Goal: Communication & Community: Answer question/provide support

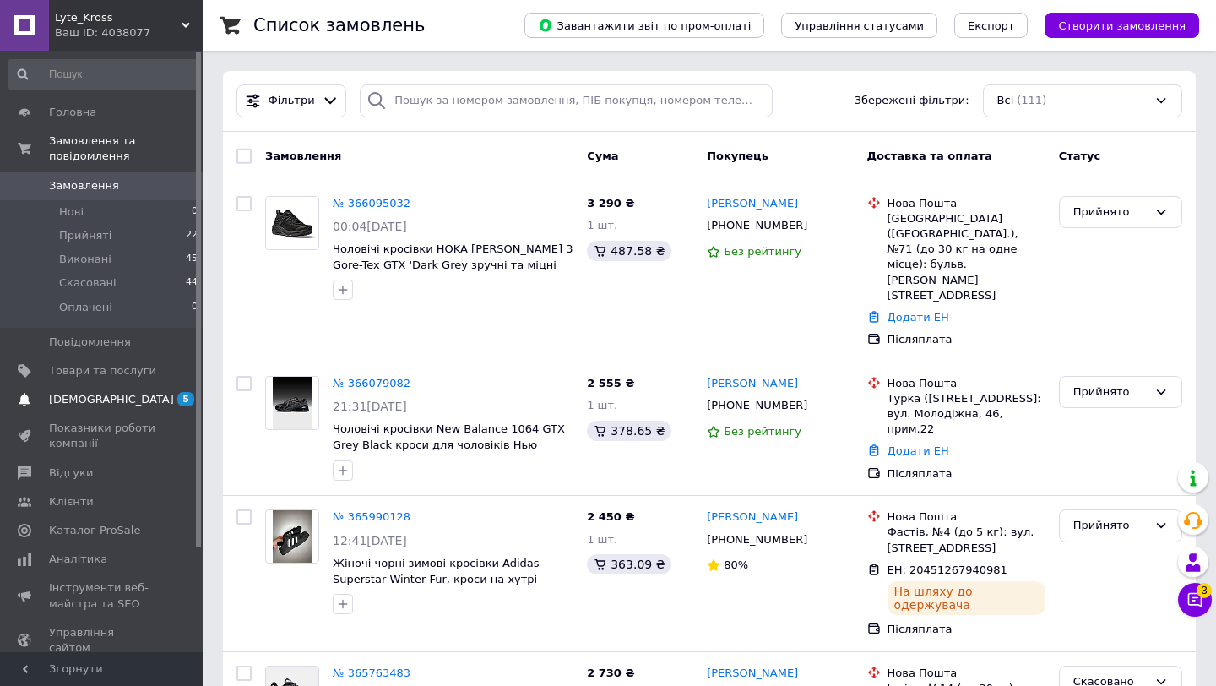
click at [110, 389] on link "[DEMOGRAPHIC_DATA] 5 0" at bounding box center [104, 399] width 208 height 29
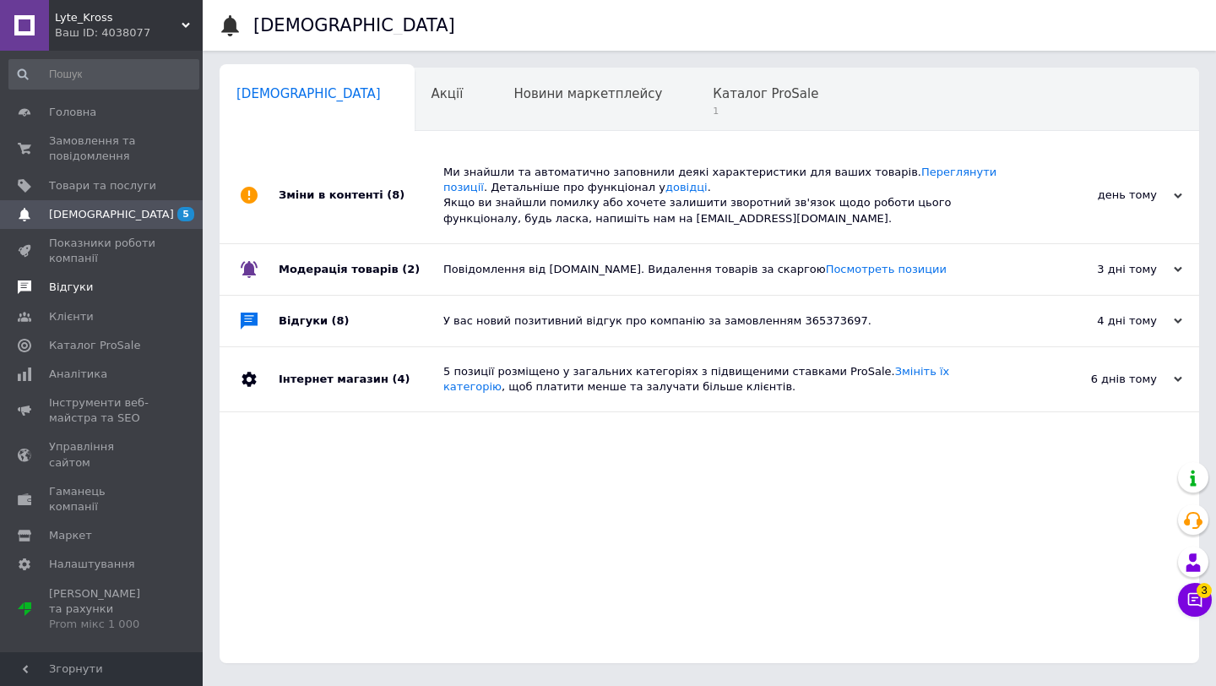
click at [101, 301] on link "Відгуки" at bounding box center [104, 287] width 208 height 29
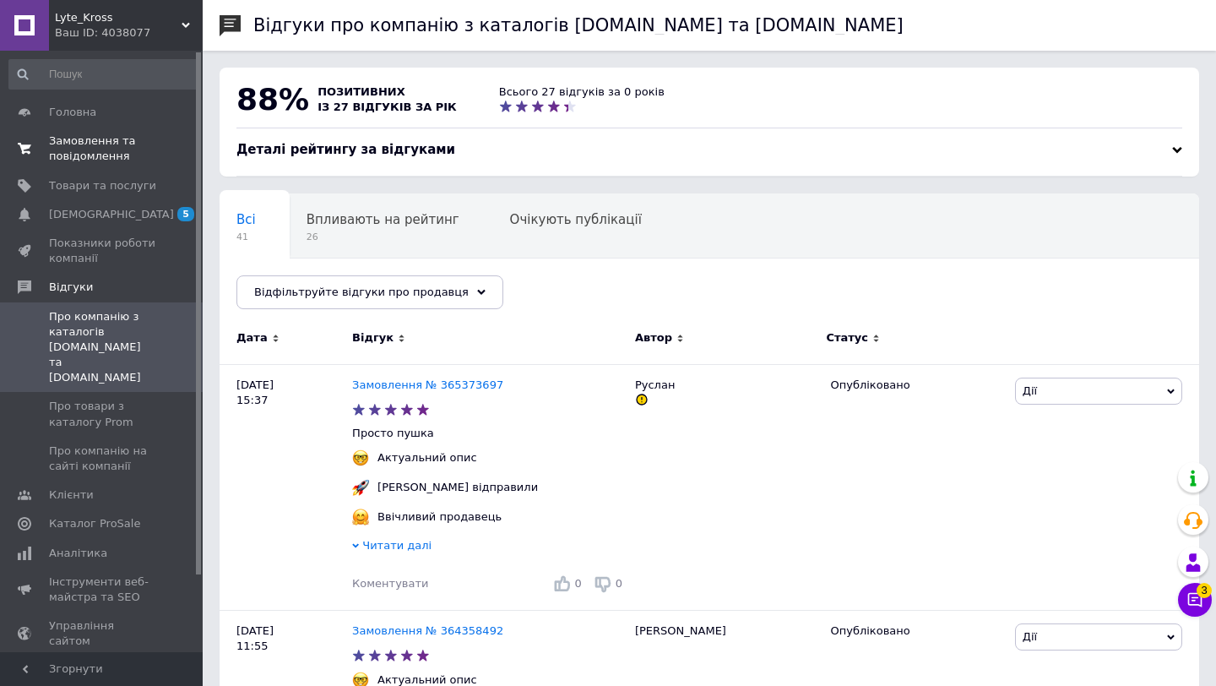
click at [99, 146] on span "Замовлення та повідомлення" at bounding box center [102, 148] width 107 height 30
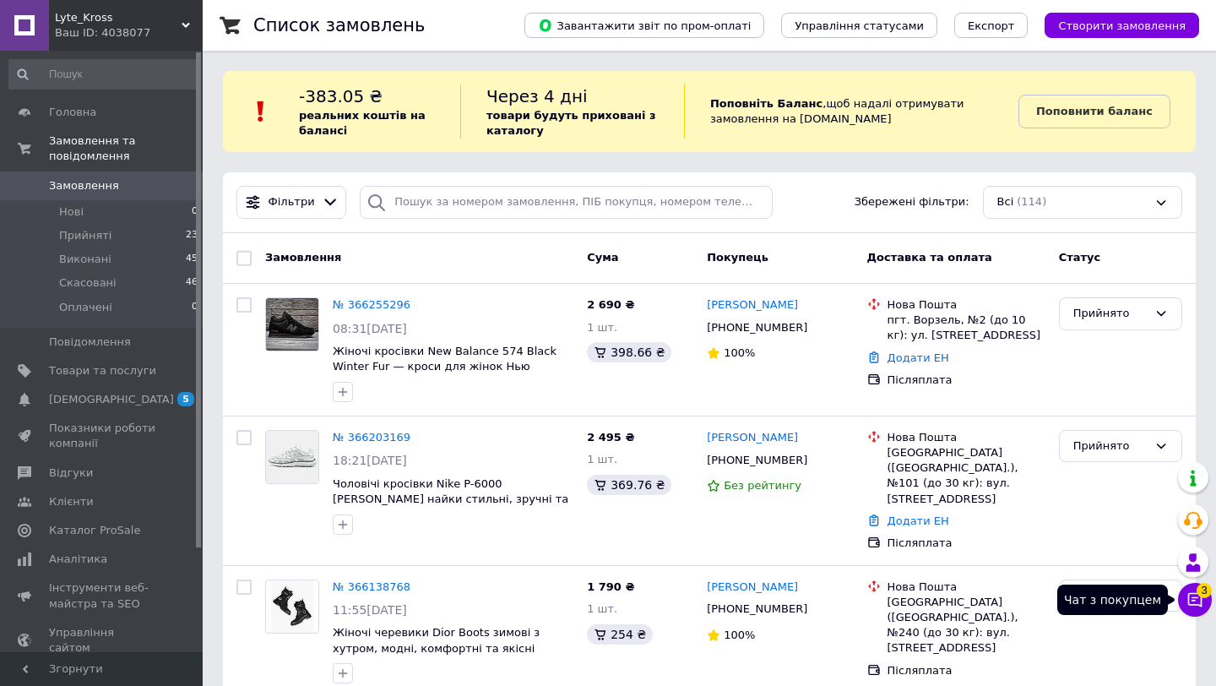
click at [1206, 587] on span "3" at bounding box center [1203, 590] width 15 height 15
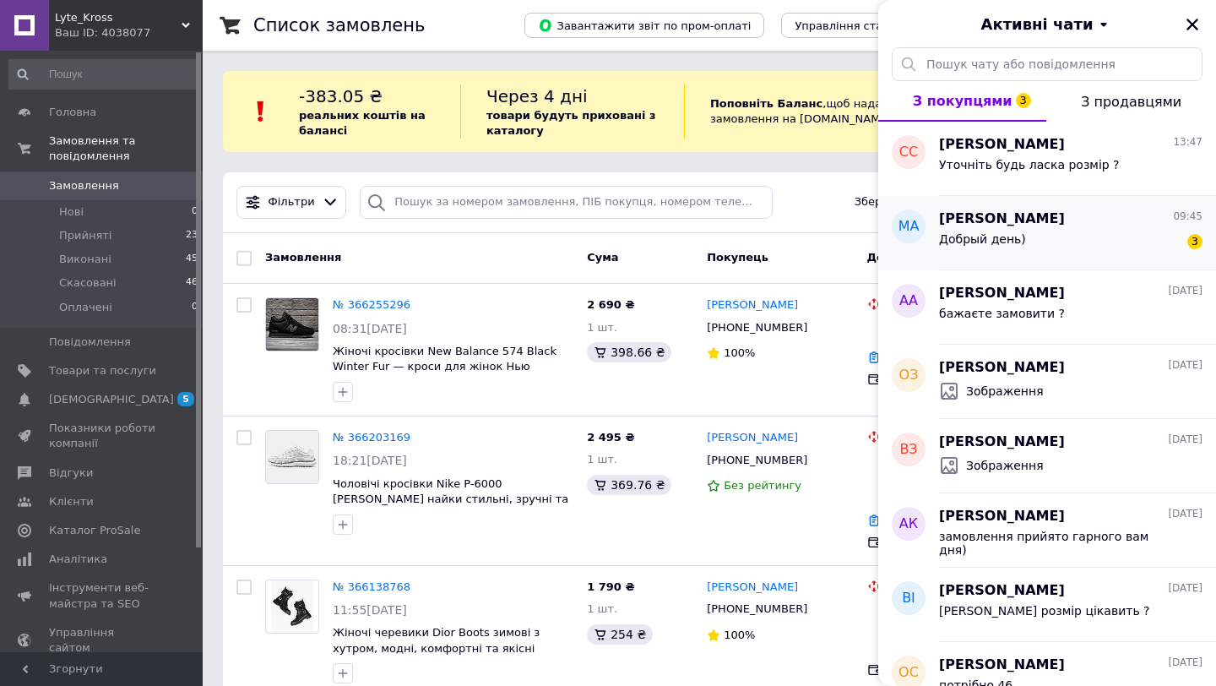
click at [1025, 238] on div "Добрый день) 3" at bounding box center [1070, 242] width 263 height 27
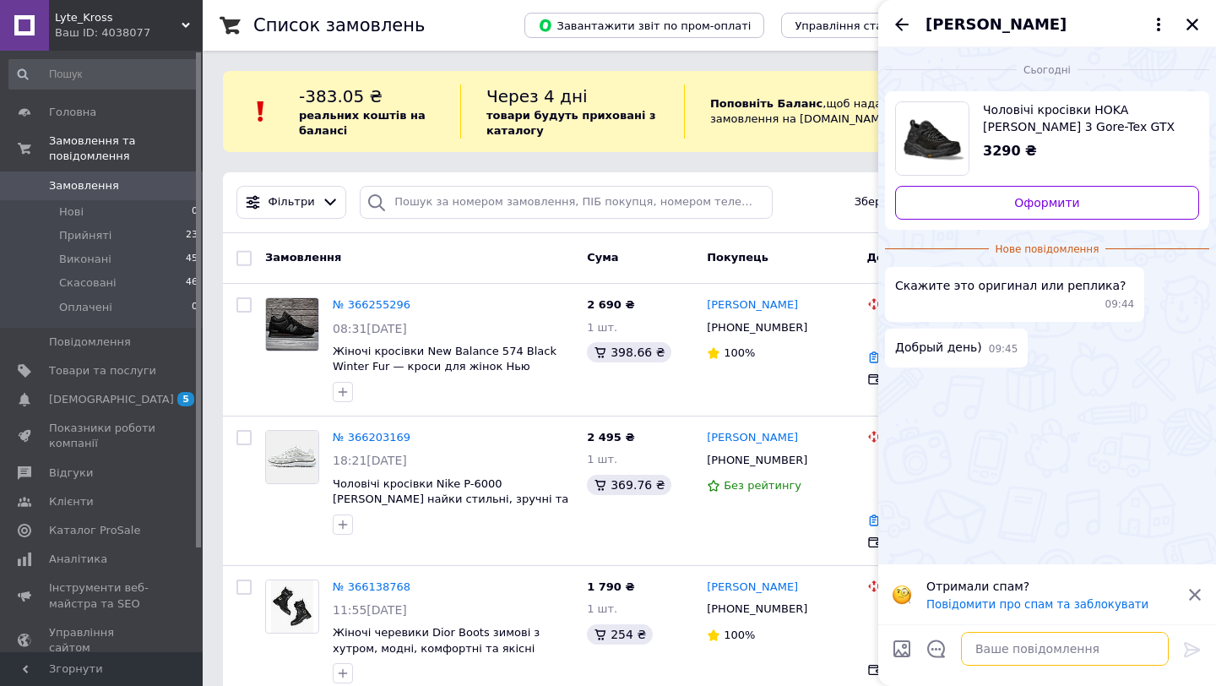
click at [1028, 661] on textarea at bounding box center [1065, 648] width 208 height 34
type textarea "dsnf."
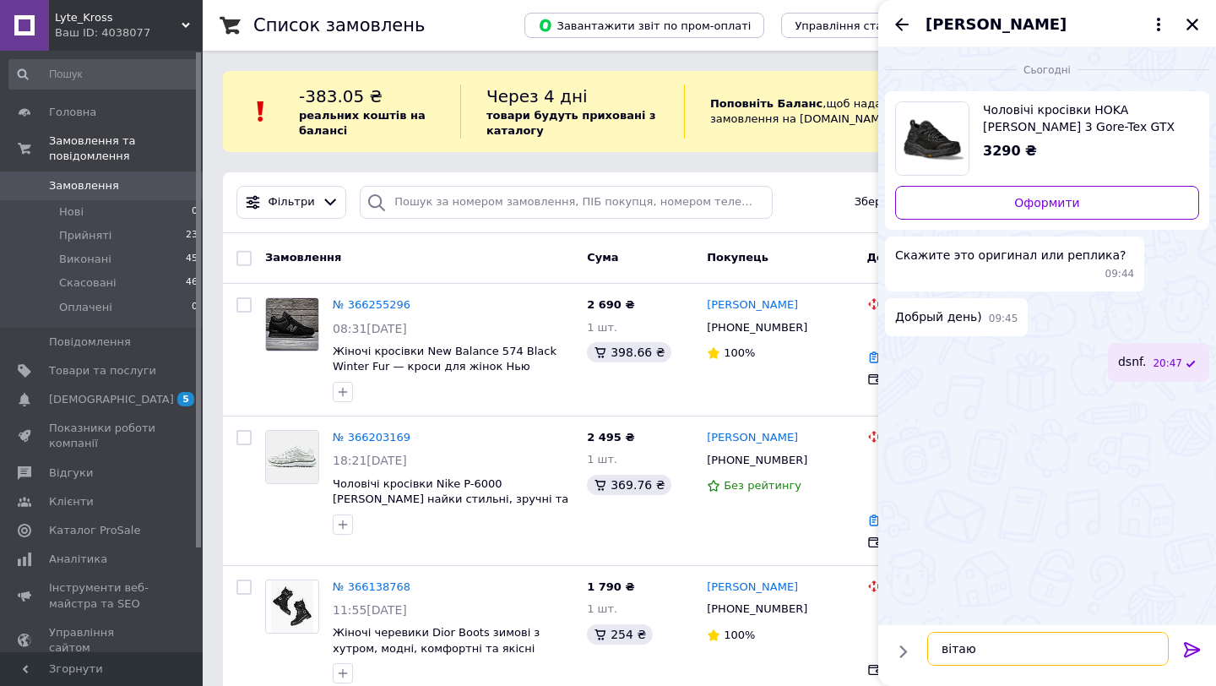
type textarea "вітаю"
type textarea "репліка 1в1 з оригіналом"
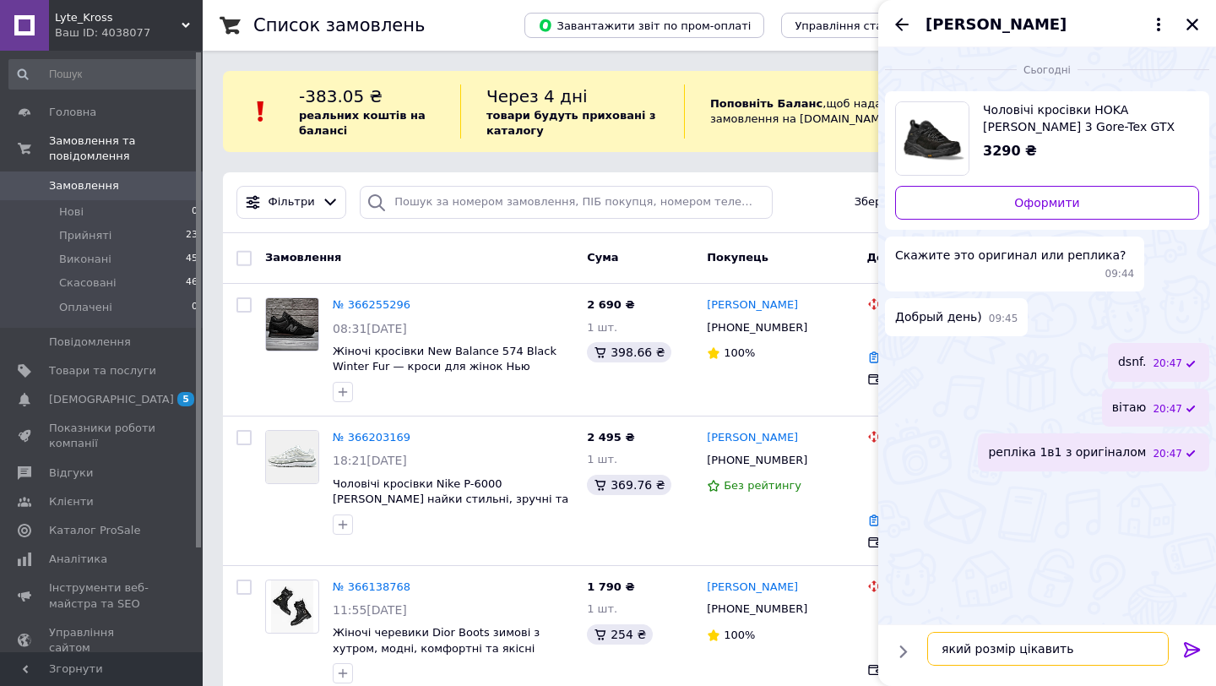
type textarea "який розмір цікавить ?"
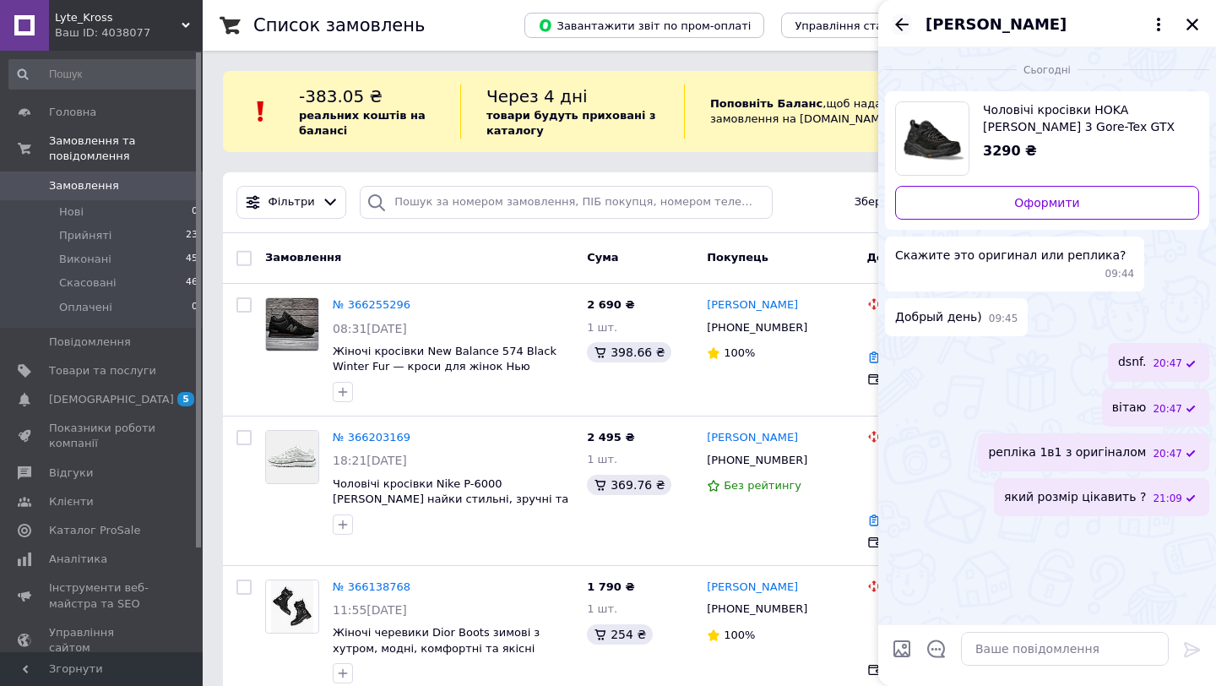
click at [894, 26] on icon "Назад" at bounding box center [901, 24] width 20 height 20
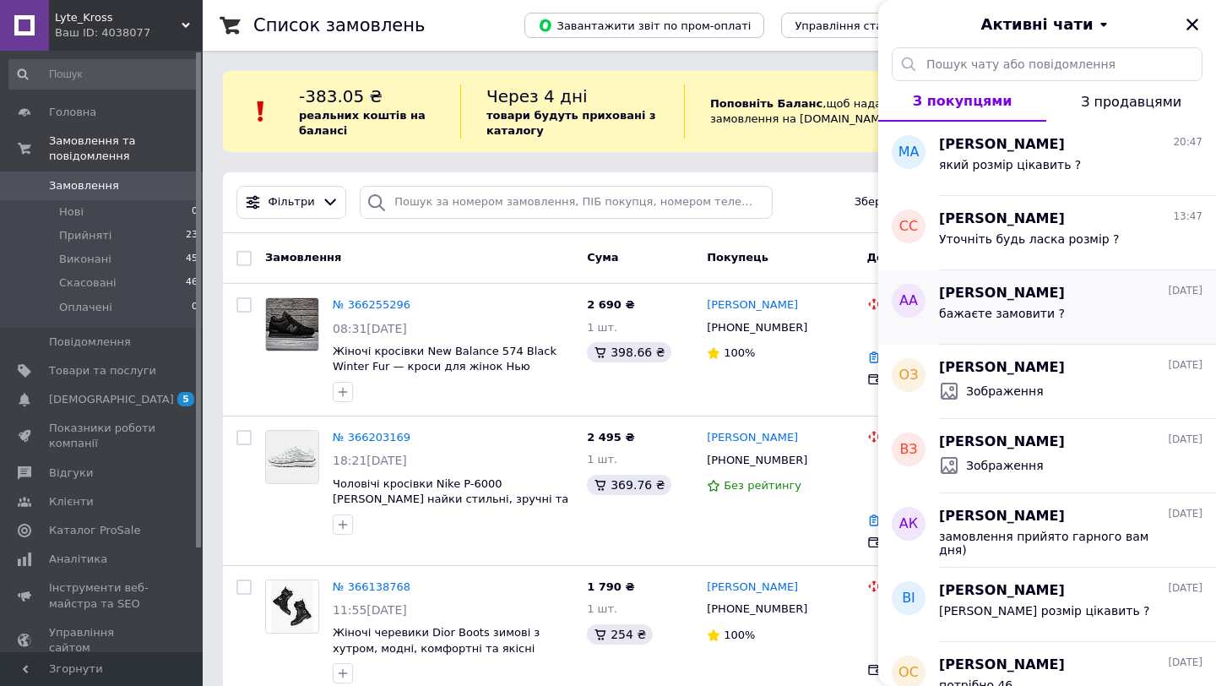
click at [1087, 275] on div "[PERSON_NAME] [DATE] бажаєте замовити ?" at bounding box center [1077, 307] width 277 height 74
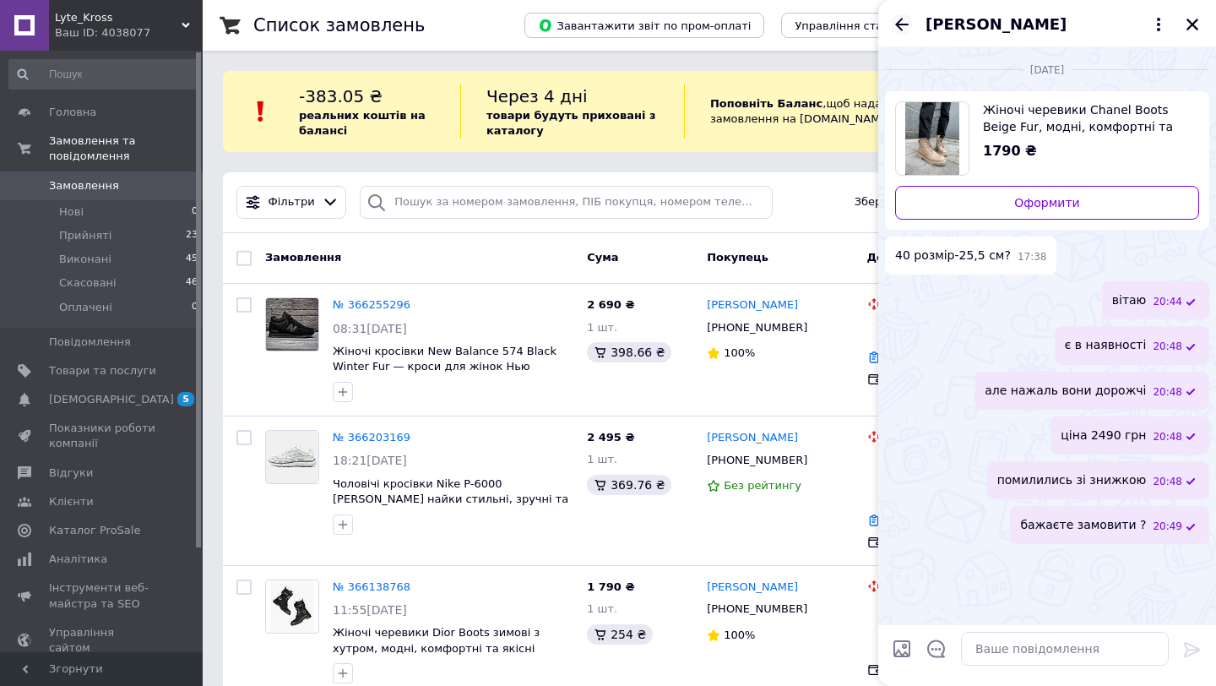
click at [896, 30] on icon "Назад" at bounding box center [901, 24] width 20 height 20
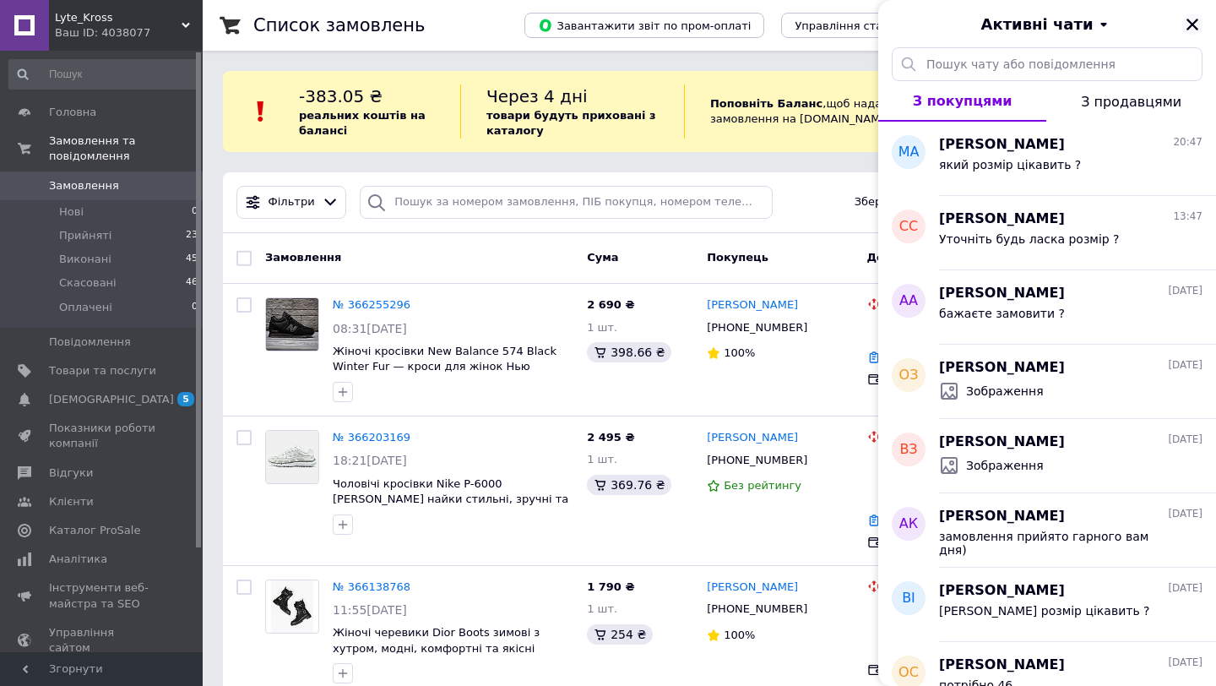
click at [1191, 22] on icon "Закрити" at bounding box center [1191, 24] width 15 height 15
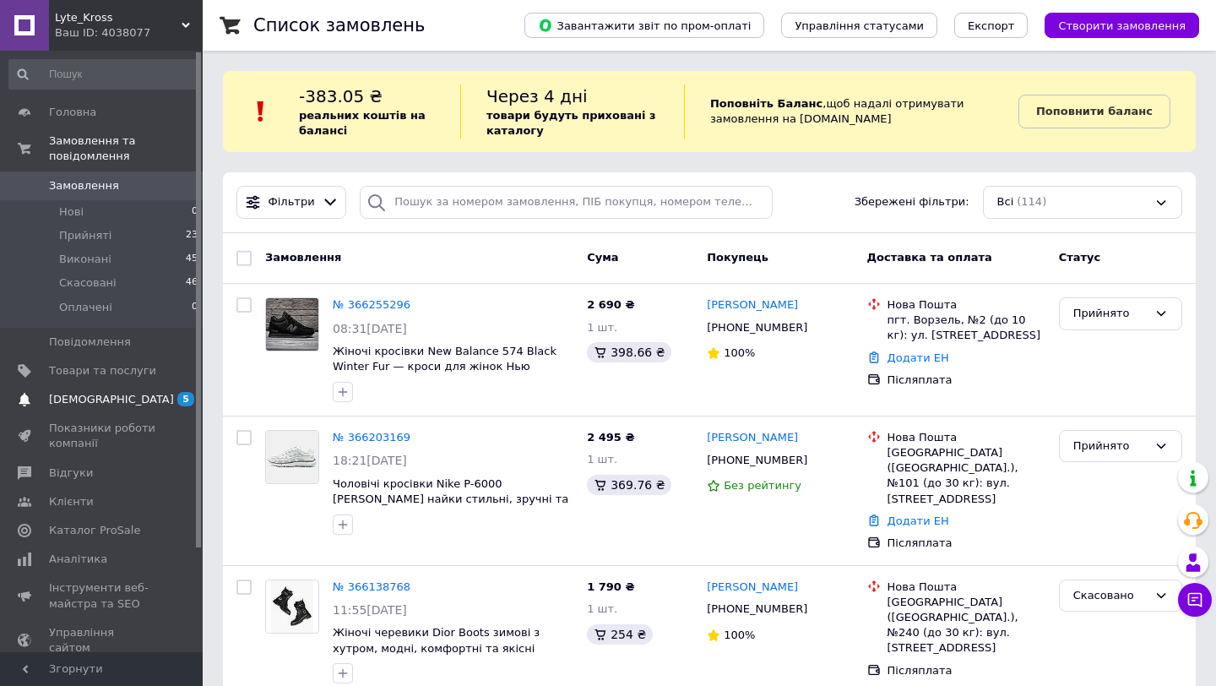
click at [135, 404] on span "[DEMOGRAPHIC_DATA]" at bounding box center [102, 399] width 107 height 15
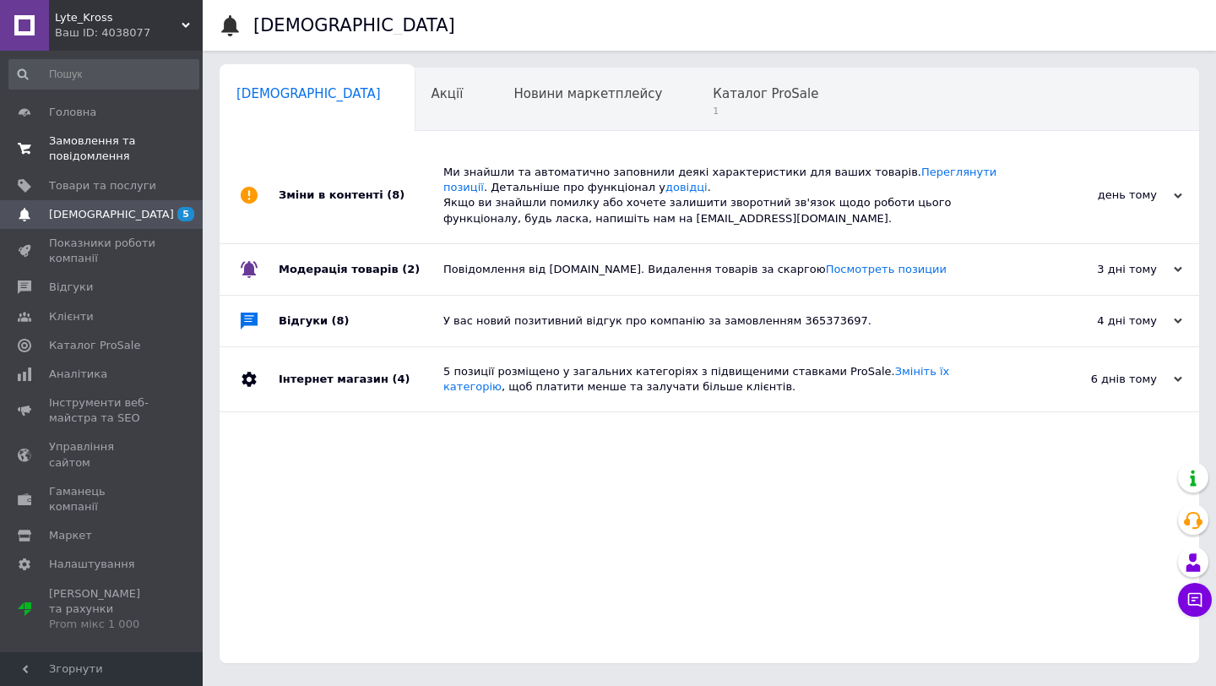
click at [126, 157] on span "Замовлення та повідомлення" at bounding box center [102, 148] width 107 height 30
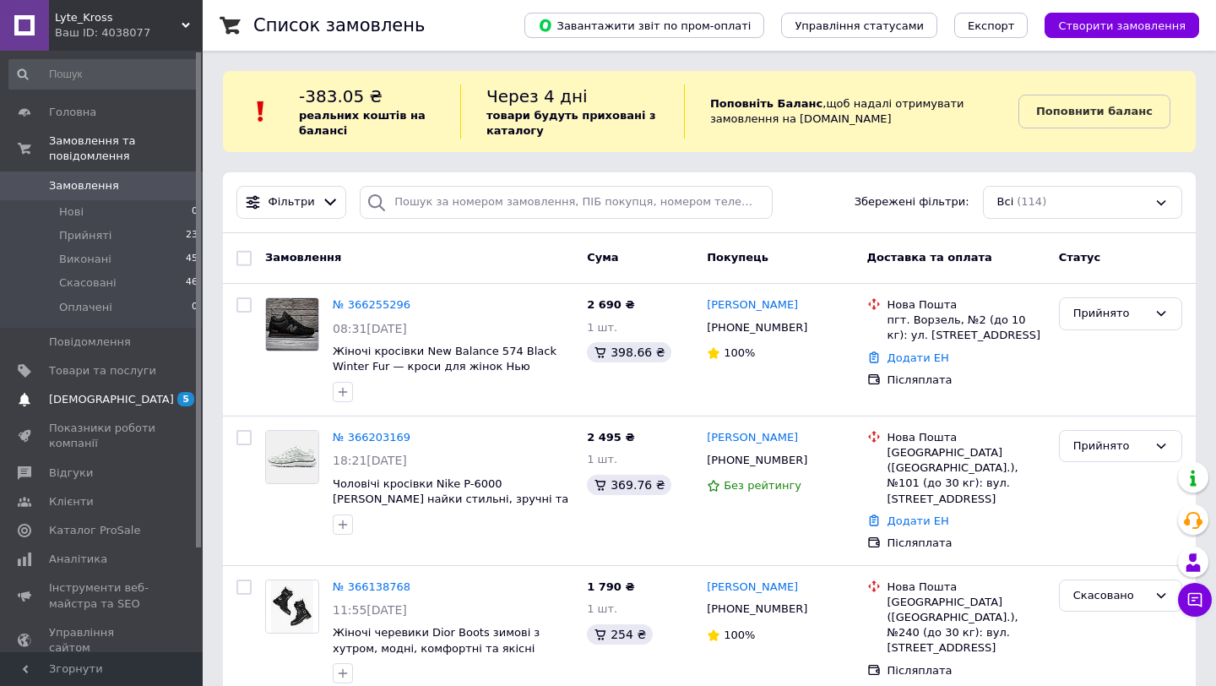
click at [126, 396] on span "[DEMOGRAPHIC_DATA]" at bounding box center [102, 399] width 107 height 15
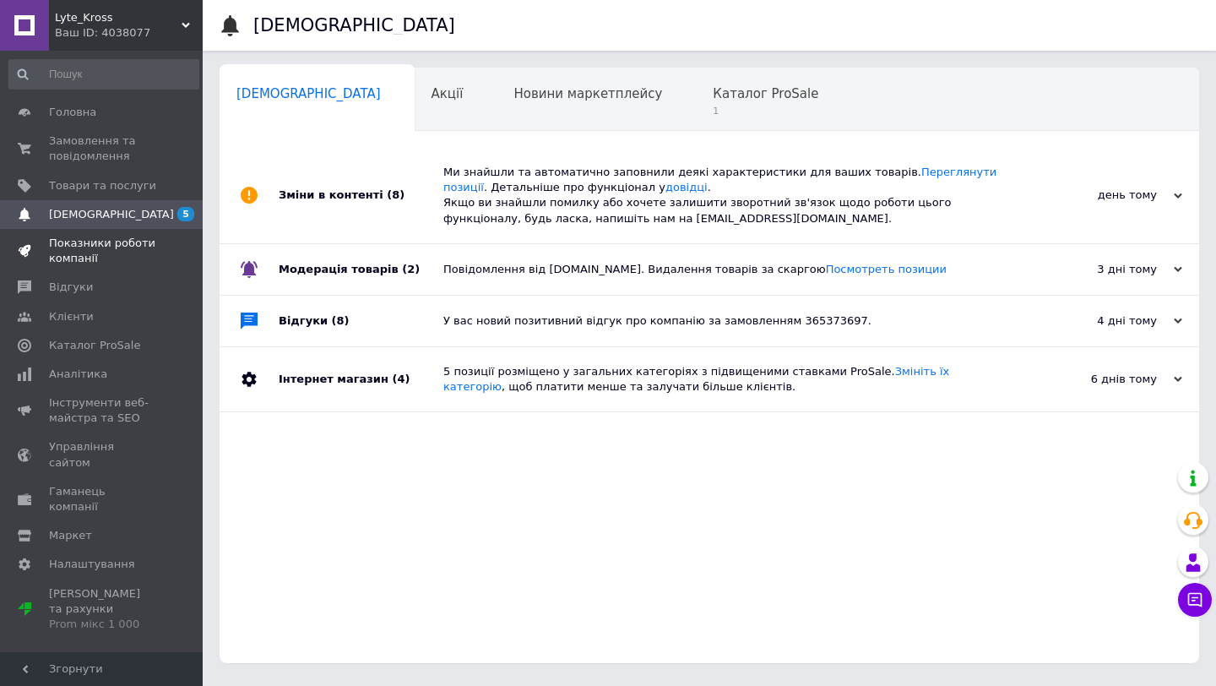
click at [100, 250] on span "Показники роботи компанії" at bounding box center [102, 251] width 107 height 30
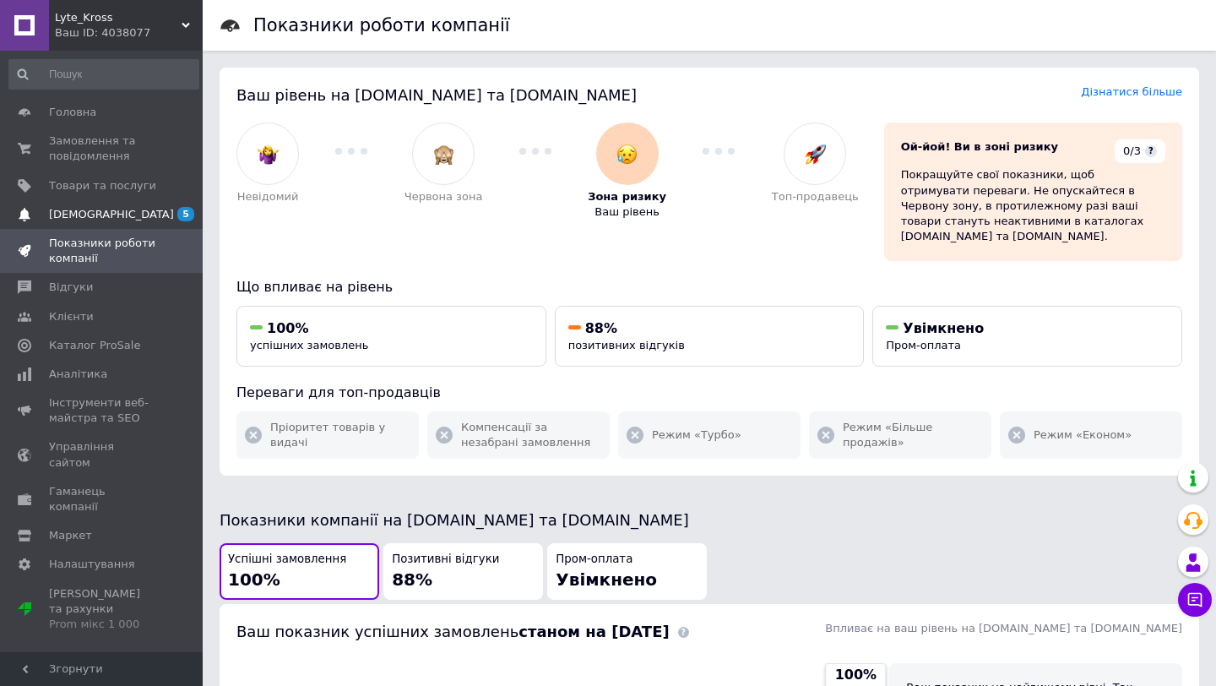
click at [135, 216] on span "[DEMOGRAPHIC_DATA]" at bounding box center [102, 214] width 107 height 15
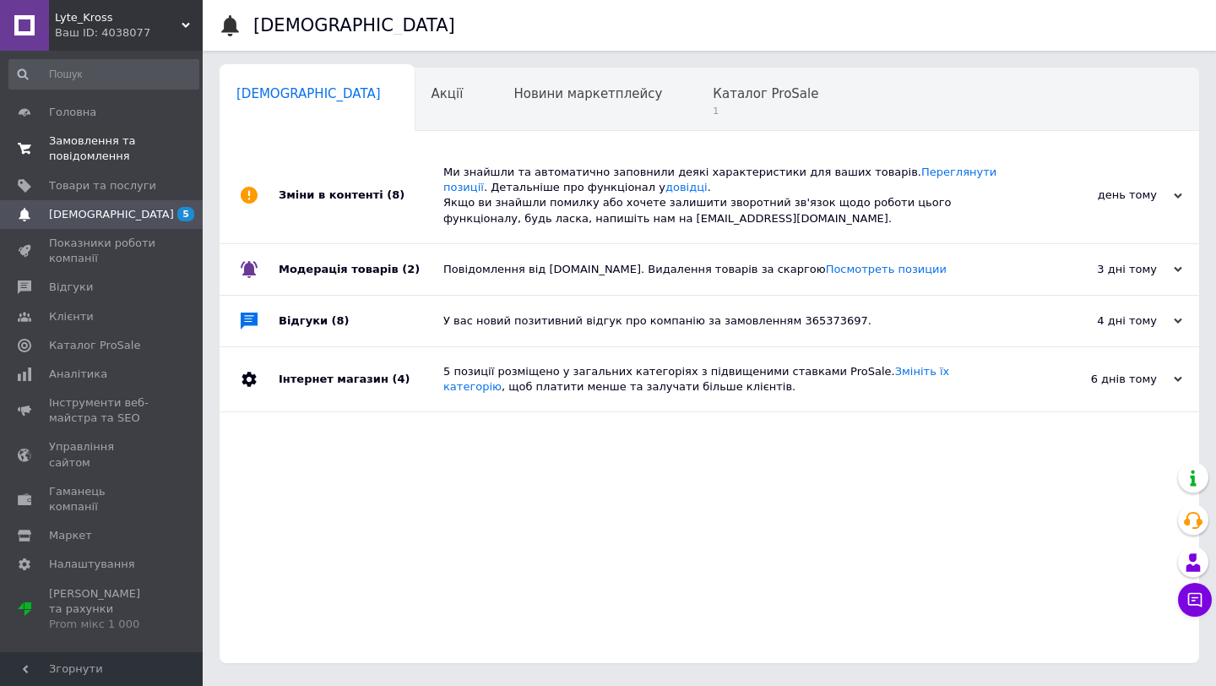
click at [120, 155] on span "Замовлення та повідомлення" at bounding box center [102, 148] width 107 height 30
